Goal: Task Accomplishment & Management: Manage account settings

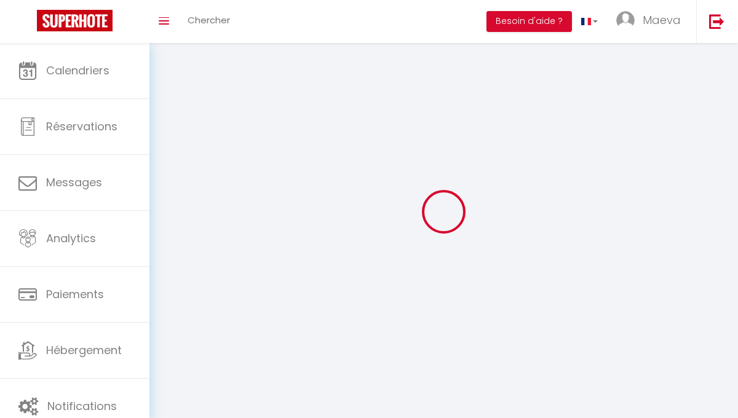
select select "28"
select select "fr"
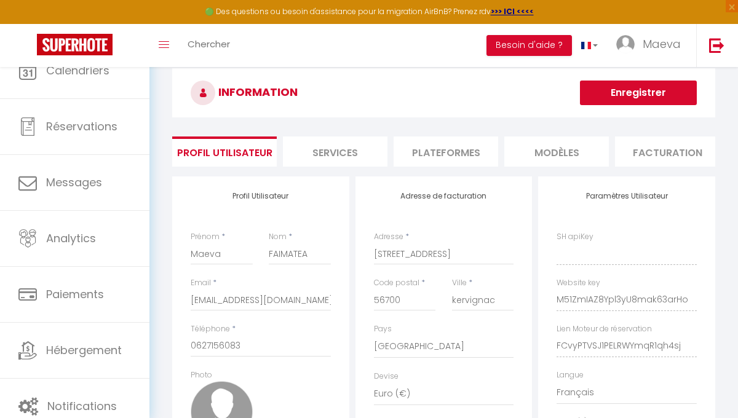
type input "M51ZmIAZ8Ypl3yU8mak63arHo"
type input "FCvyPTVSJ1PELRWYmqR1qh4sj"
type input "[URL][DOMAIN_NAME]"
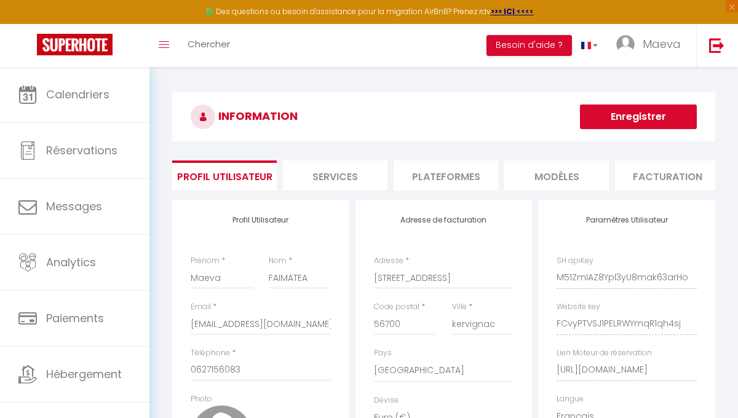
scroll to position [24, 0]
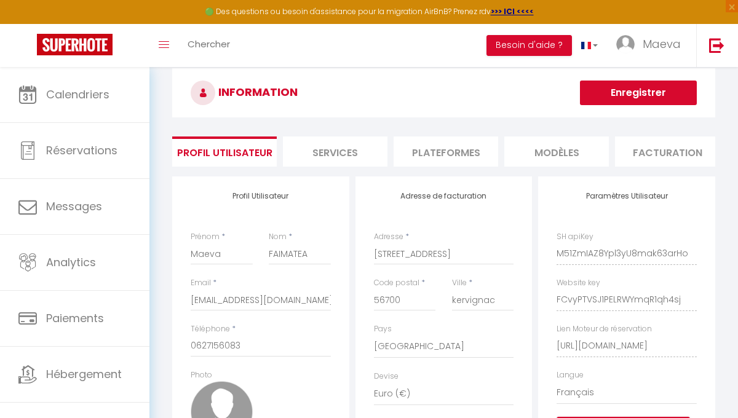
click at [452, 161] on li "Plateformes" at bounding box center [446, 152] width 105 height 30
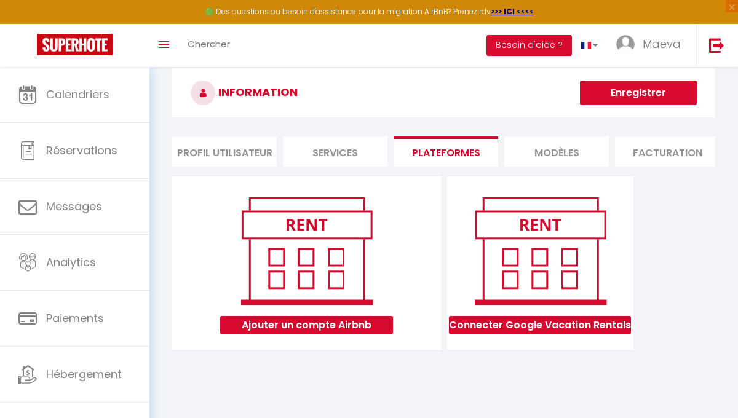
scroll to position [67, 0]
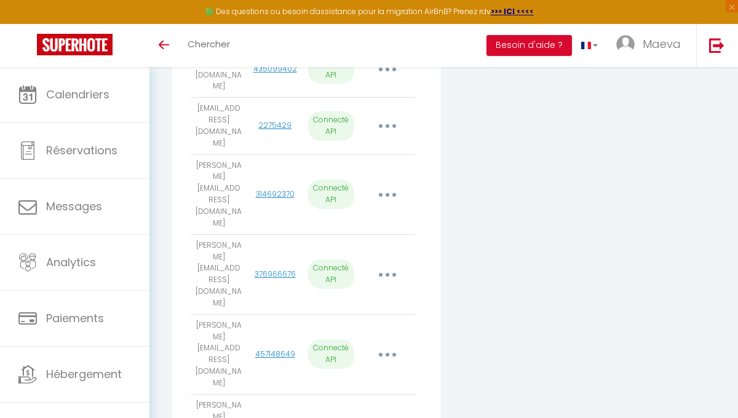
scroll to position [556, 0]
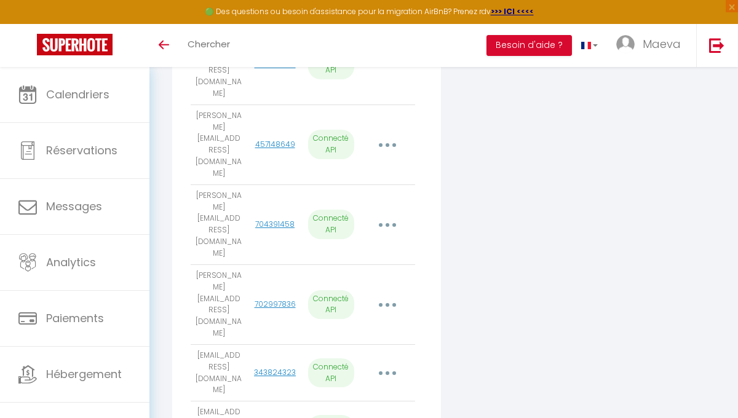
select select
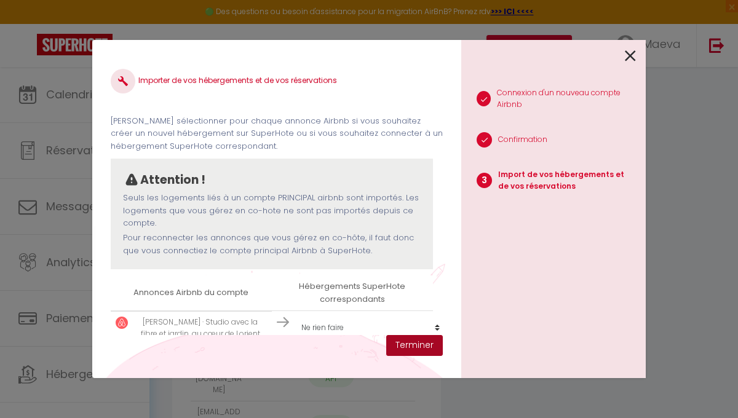
click at [425, 347] on button "Terminer" at bounding box center [414, 345] width 57 height 21
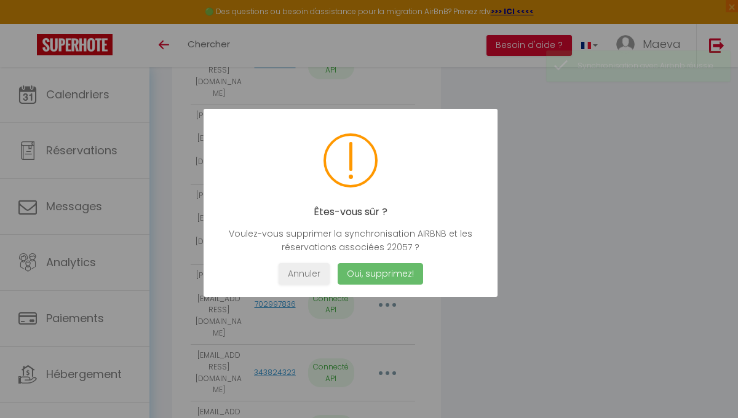
click at [383, 274] on button "Oui, supprimez!" at bounding box center [381, 274] width 86 height 22
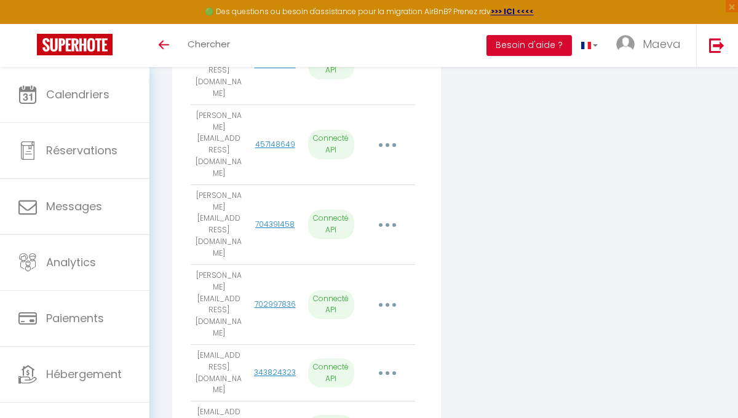
scroll to position [516, 0]
